Goal: Task Accomplishment & Management: Manage account settings

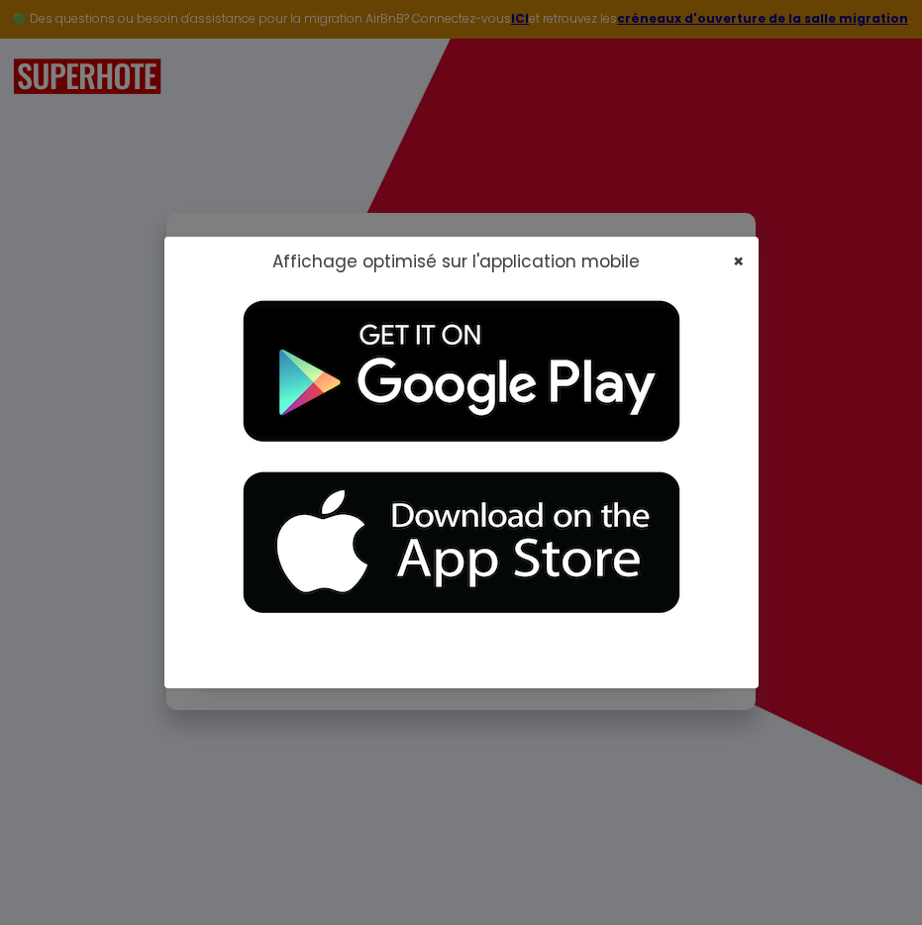
type input "[EMAIL_ADDRESS][DOMAIN_NAME]"
click at [735, 260] on span "×" at bounding box center [738, 261] width 11 height 25
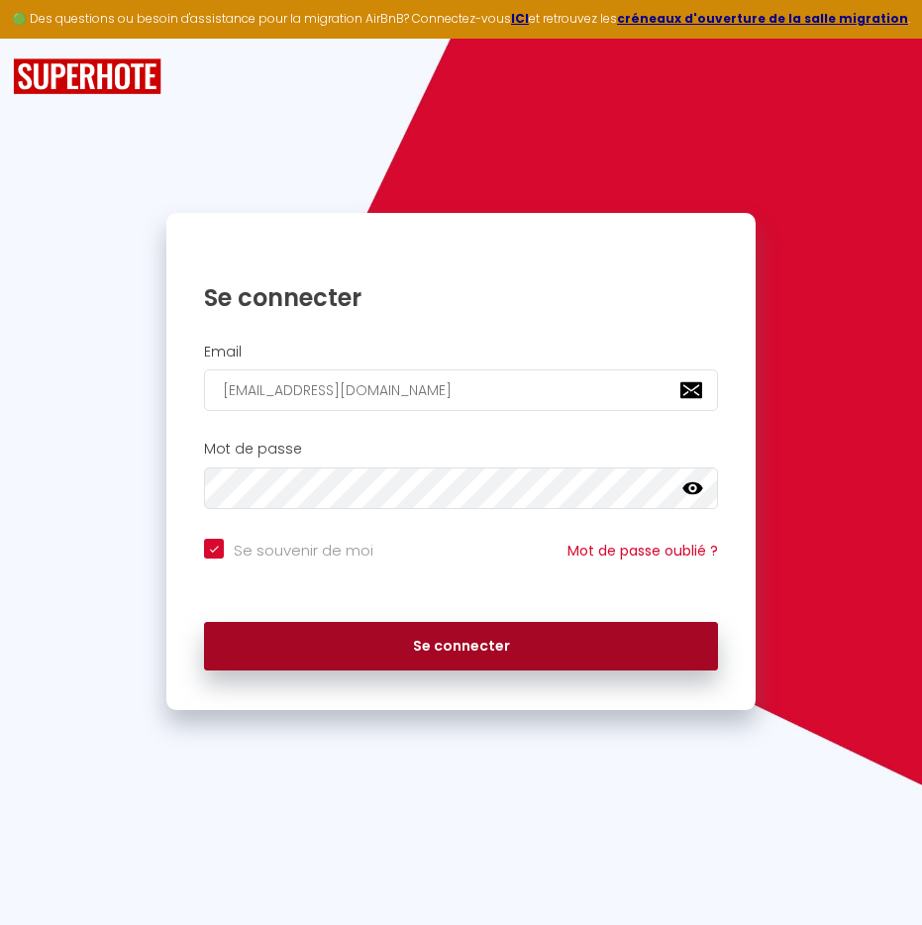
click at [433, 635] on button "Se connecter" at bounding box center [460, 647] width 513 height 50
checkbox input "true"
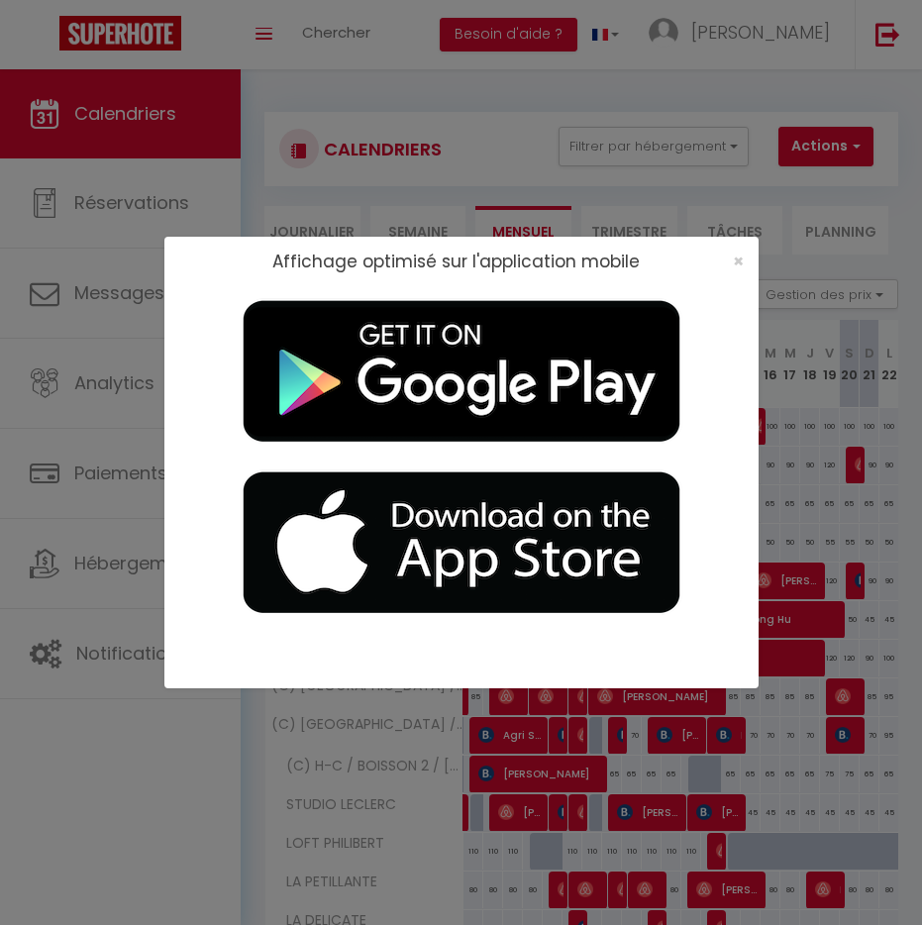
click at [730, 255] on div "×" at bounding box center [732, 262] width 50 height 20
click at [740, 258] on span "×" at bounding box center [738, 261] width 11 height 25
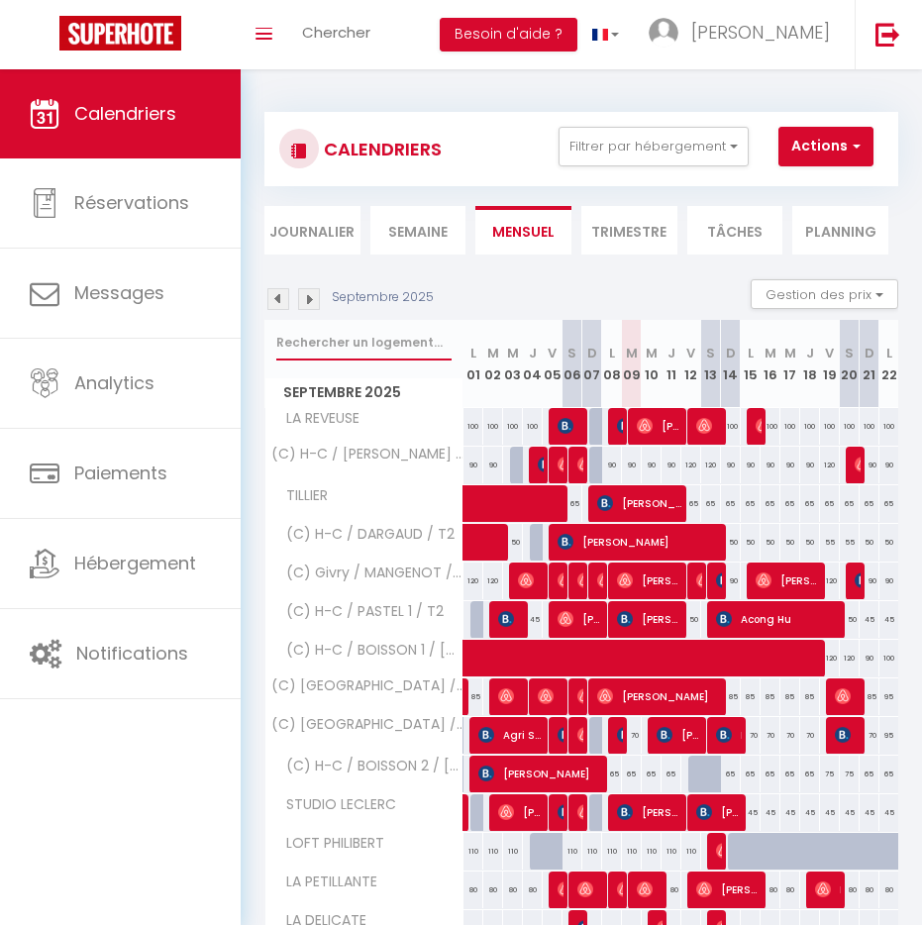
click at [347, 351] on input "text" at bounding box center [363, 343] width 175 height 36
type input "beguet"
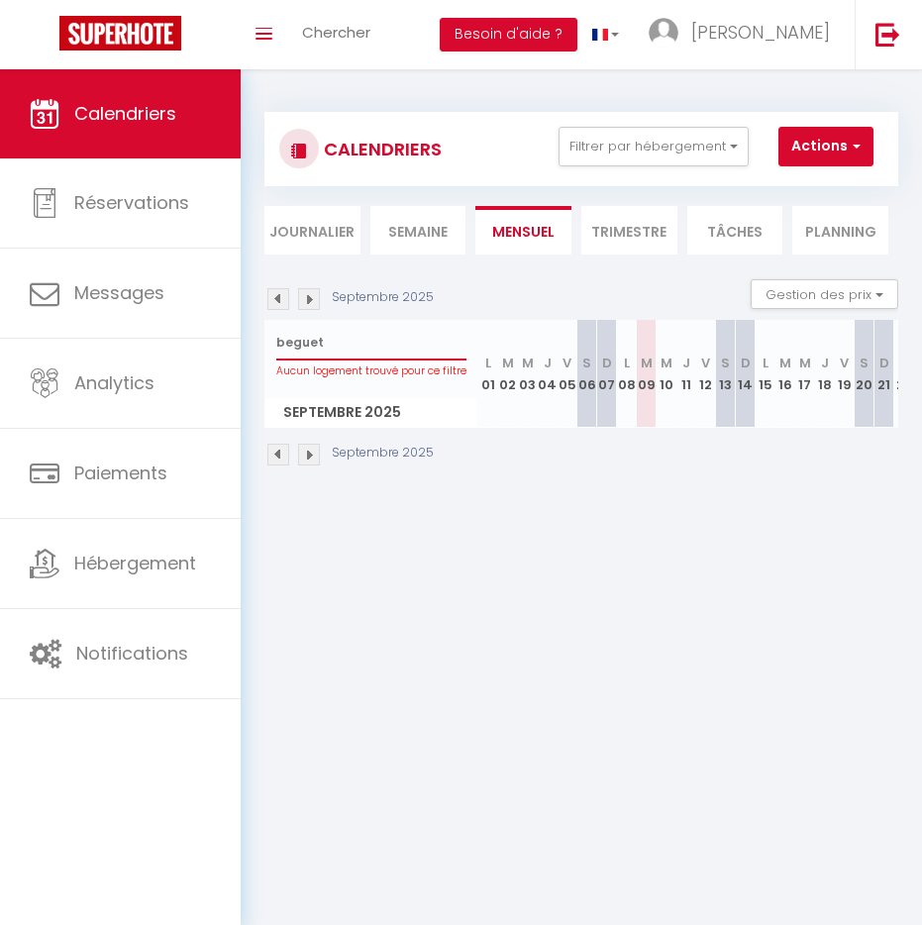
drag, startPoint x: 321, startPoint y: 344, endPoint x: 247, endPoint y: 334, distance: 74.9
click at [247, 334] on div "CALENDRIERS Filtrer par hébergement Tous LA REVEUSE (C) H-C / [PERSON_NAME] / S…" at bounding box center [581, 289] width 681 height 441
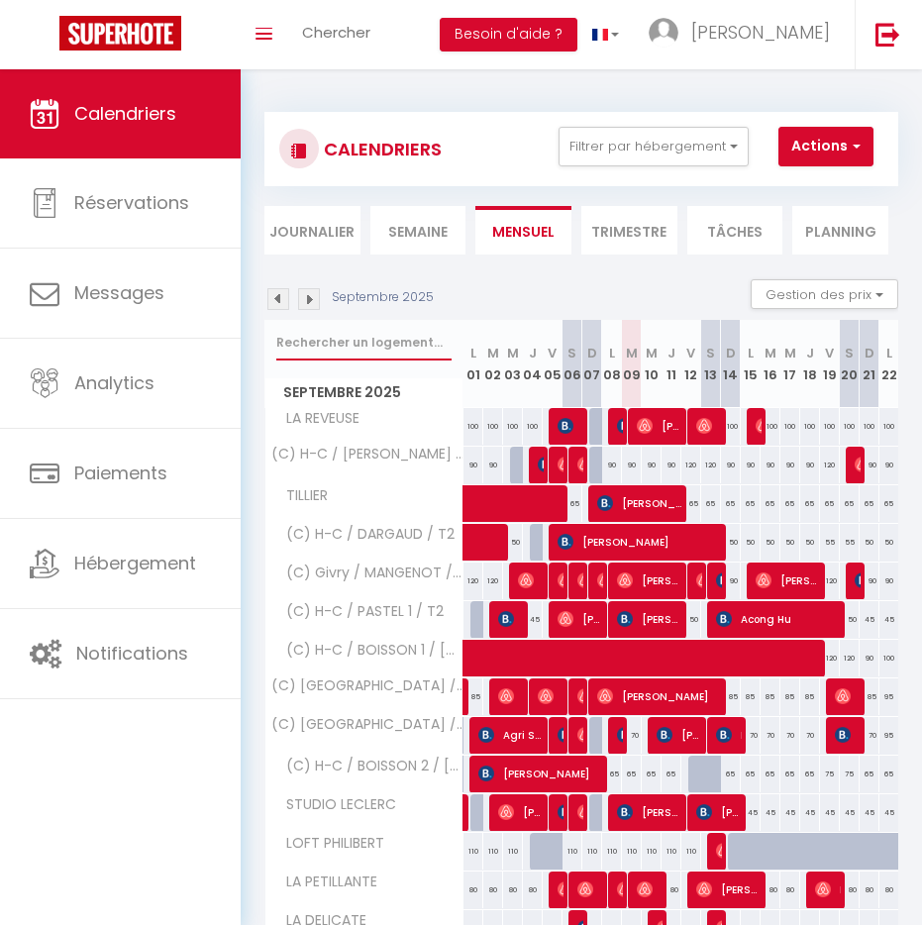
click at [354, 352] on input "text" at bounding box center [363, 343] width 175 height 36
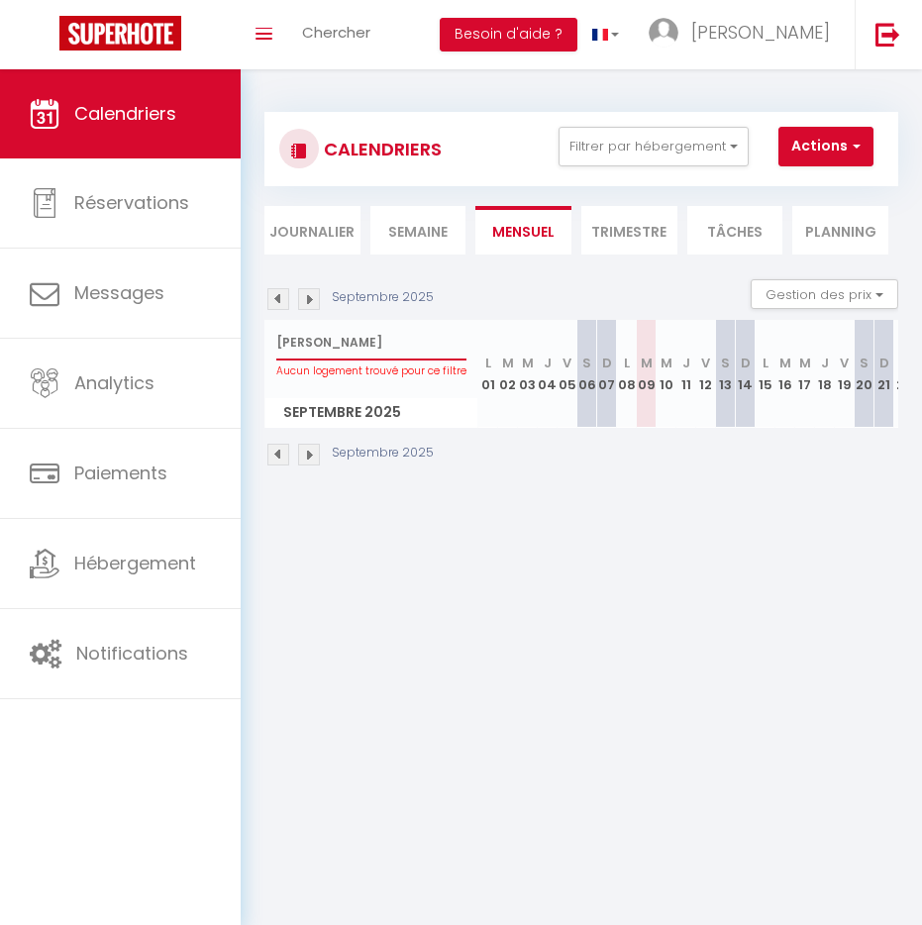
drag, startPoint x: 341, startPoint y: 345, endPoint x: 247, endPoint y: 339, distance: 94.3
click at [247, 339] on div "CALENDRIERS Filtrer par hébergement Tous LA REVEUSE (C) H-C / [PERSON_NAME] / S…" at bounding box center [581, 289] width 681 height 441
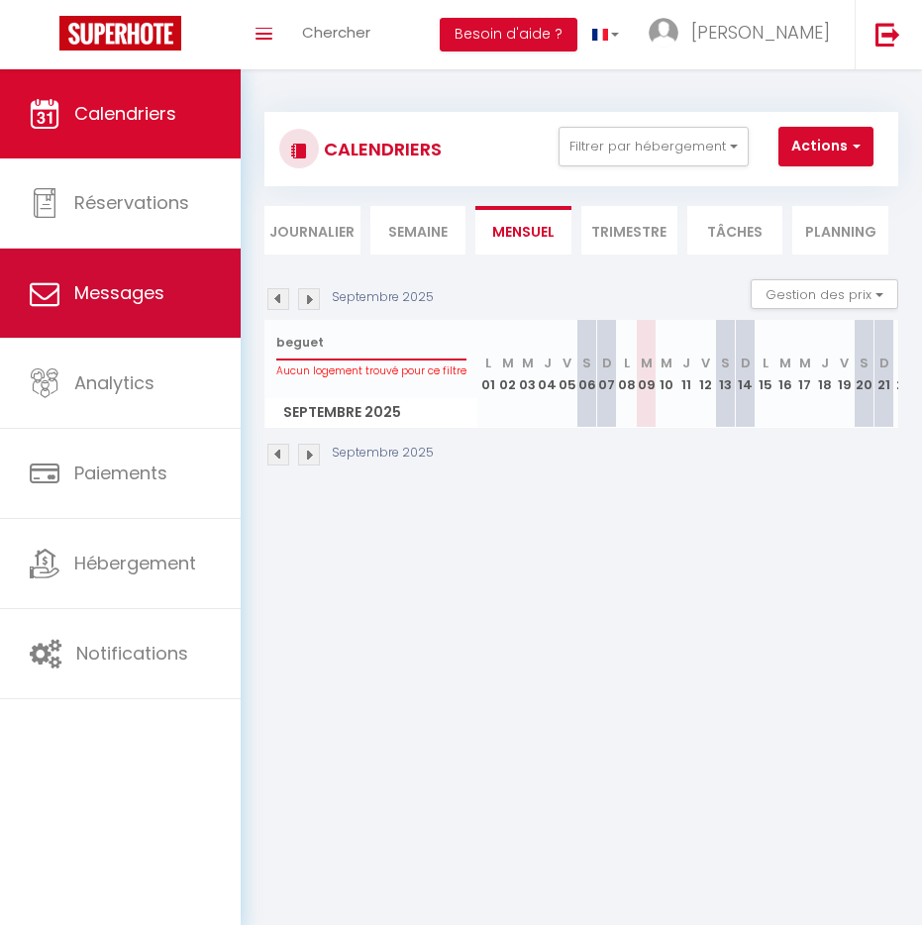
drag, startPoint x: 338, startPoint y: 342, endPoint x: 210, endPoint y: 333, distance: 128.1
click at [210, 333] on div "🟢 Des questions ou besoin d'assistance pour la migration AirBnB? Connectez-vous…" at bounding box center [461, 289] width 922 height 441
type input "l"
select select
type input "le"
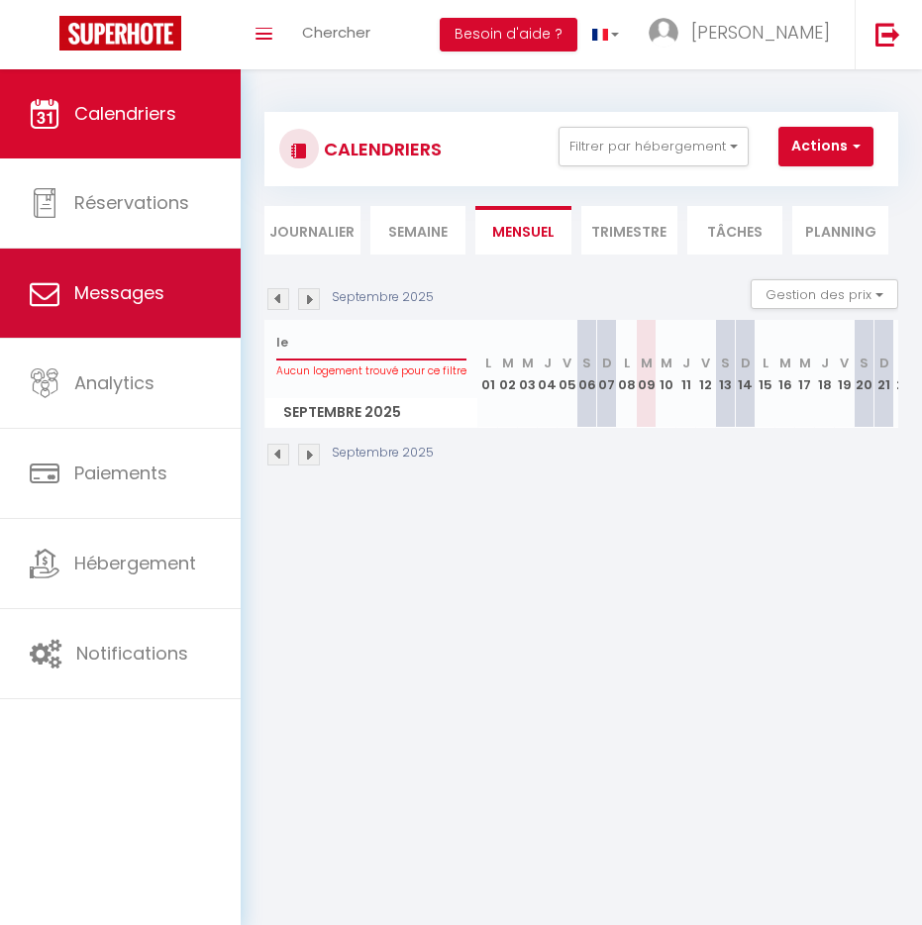
select select
type input "lec"
select select
type input "lecl"
select select
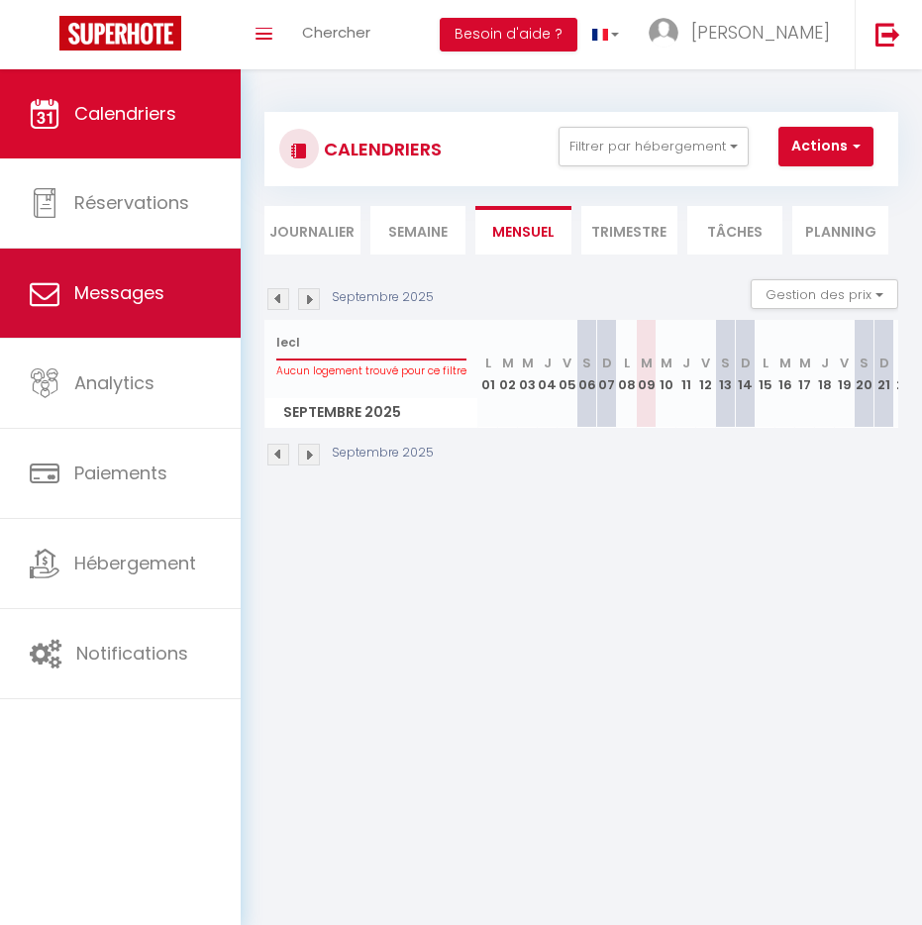
type input "lecle"
select select
type input "lecler"
select select
type input "[PERSON_NAME]"
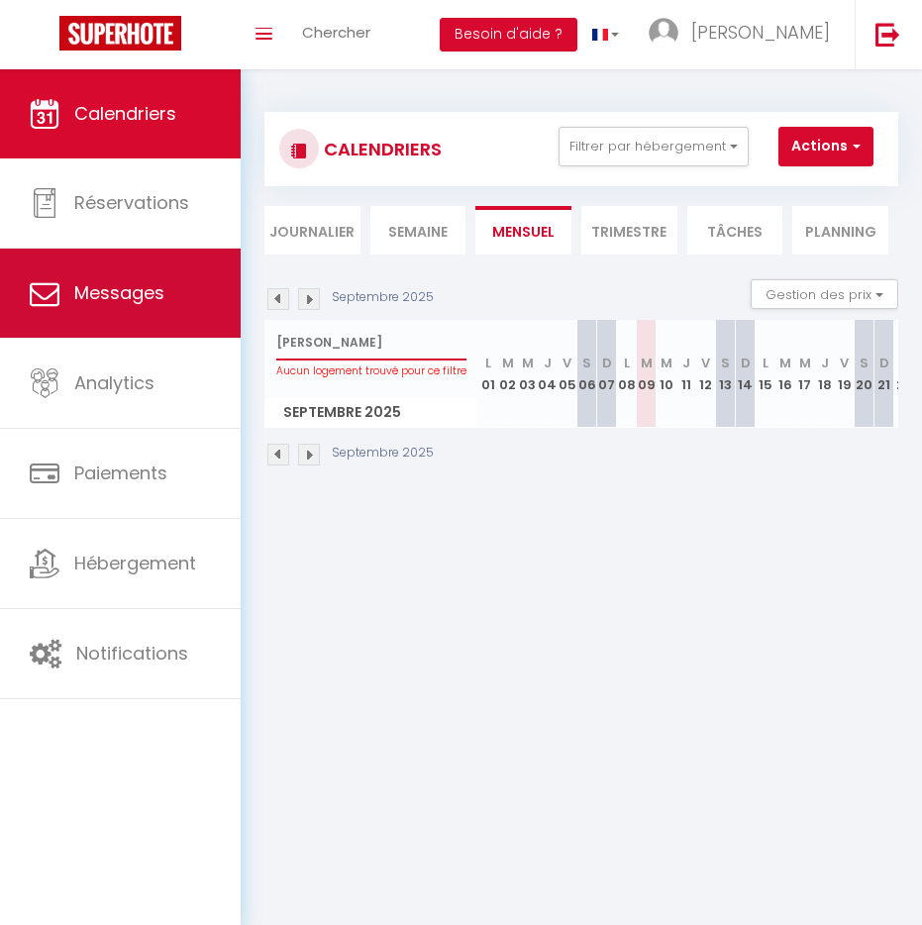
select select
type input "[PERSON_NAME]"
select select
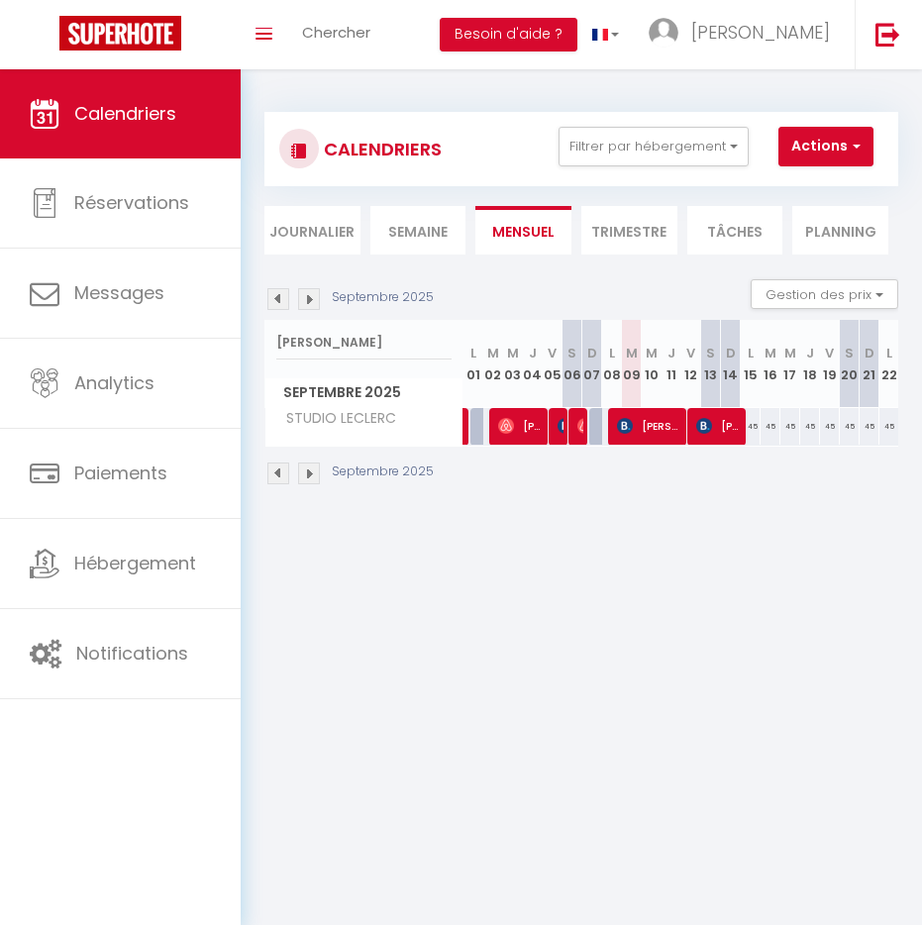
click at [754, 427] on div "45" at bounding box center [751, 426] width 20 height 37
type input "45"
select select "1"
type input "Lun 15 Septembre 2025"
type input "[DATE] Septembre 2025"
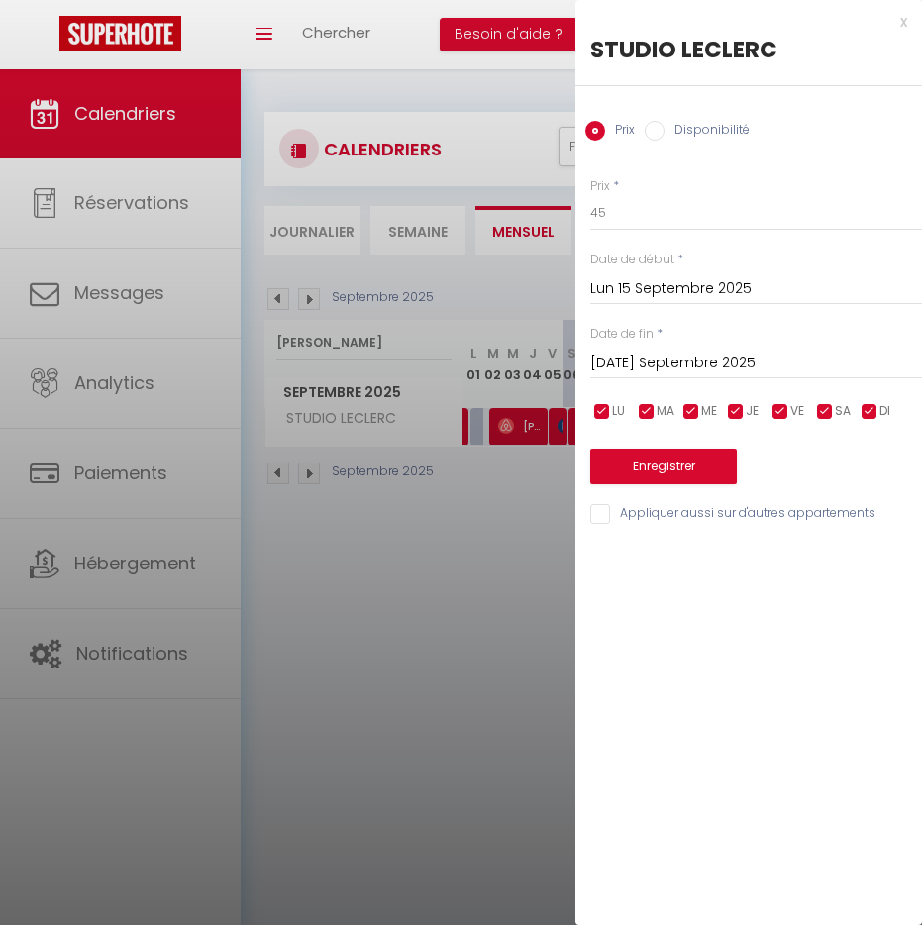
click at [648, 122] on input "Disponibilité" at bounding box center [655, 131] width 20 height 20
radio input "true"
radio input "false"
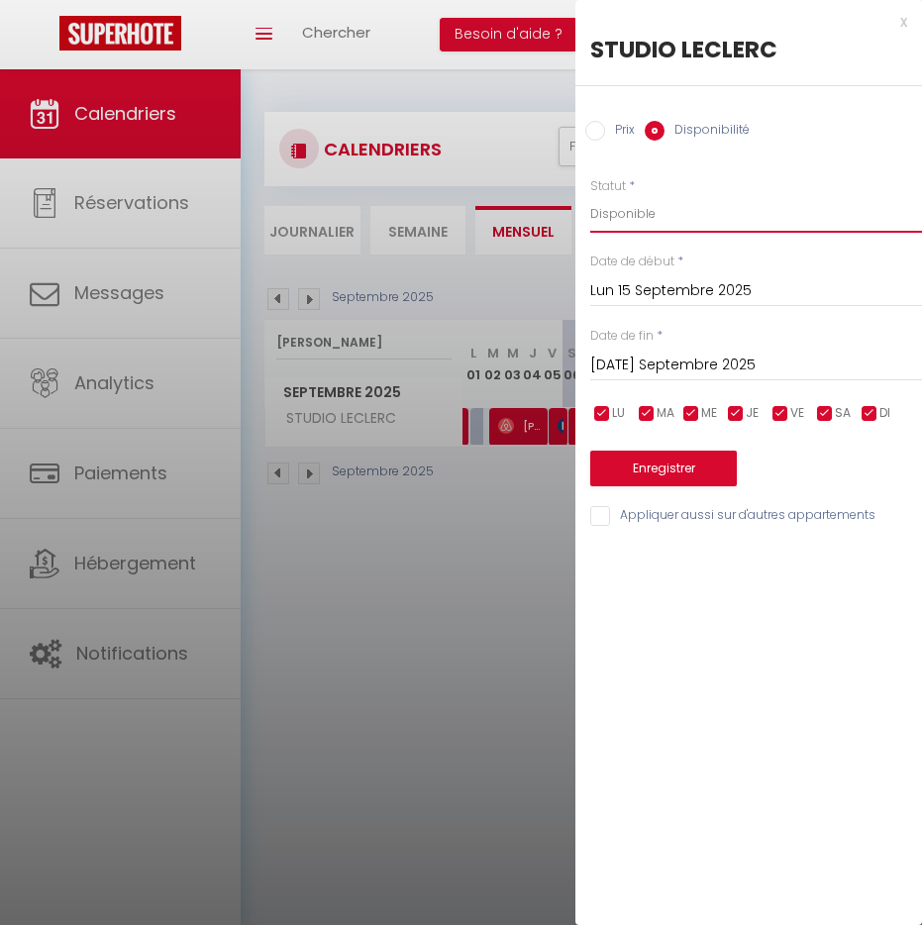
click at [632, 209] on select "Disponible Indisponible" at bounding box center [756, 214] width 332 height 38
select select "0"
click at [590, 195] on select "Disponible Indisponible" at bounding box center [756, 214] width 332 height 38
click at [647, 471] on button "Enregistrer" at bounding box center [663, 469] width 147 height 36
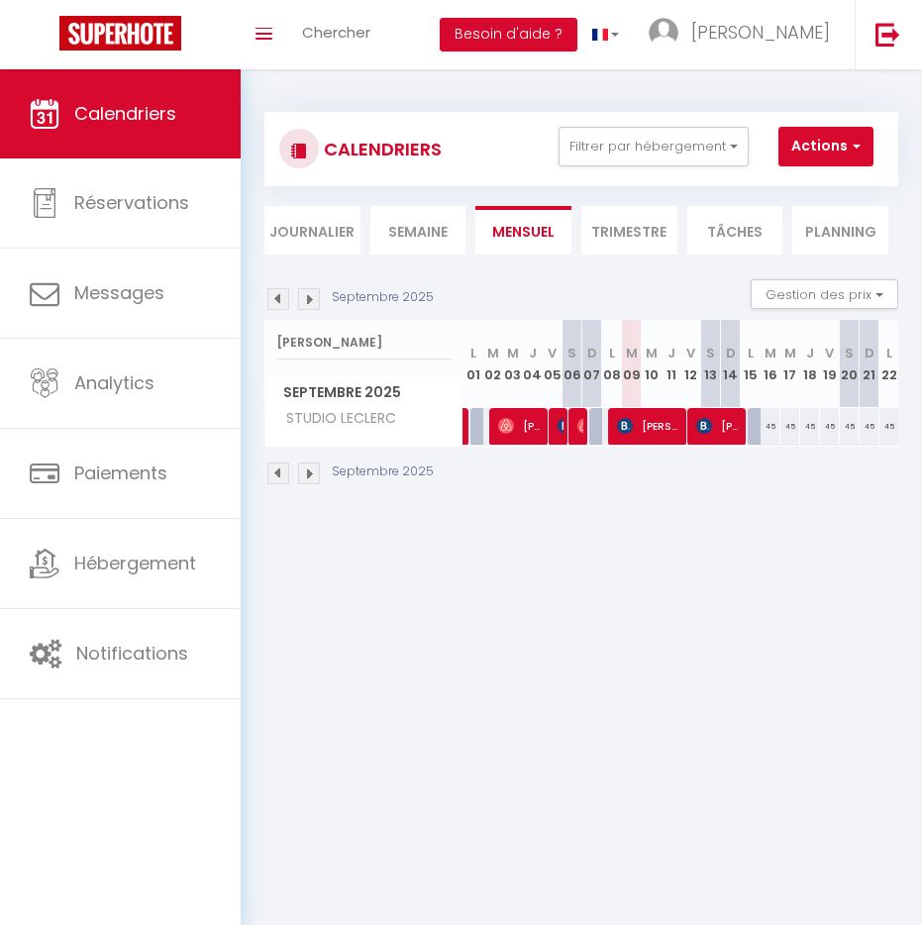
click at [779, 594] on body "🟢 Des questions ou besoin d'assistance pour la migration AirBnB? Connectez-vous…" at bounding box center [461, 531] width 922 height 925
